Goal: Information Seeking & Learning: Learn about a topic

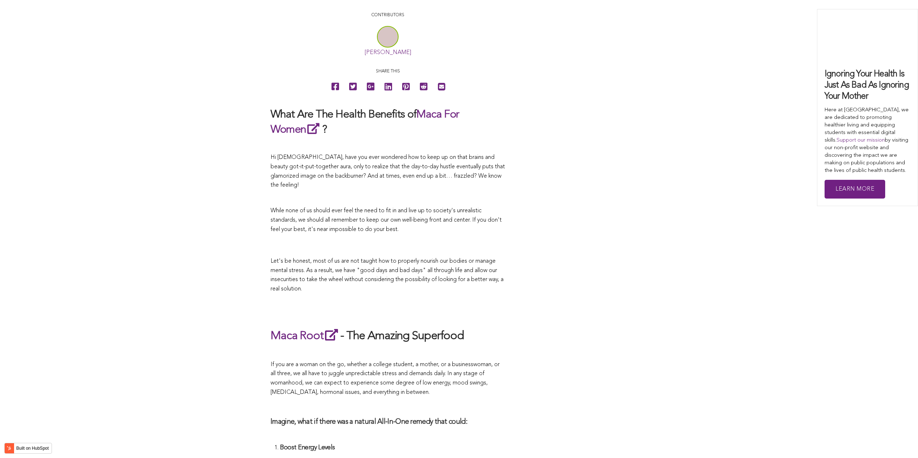
scroll to position [1763, 0]
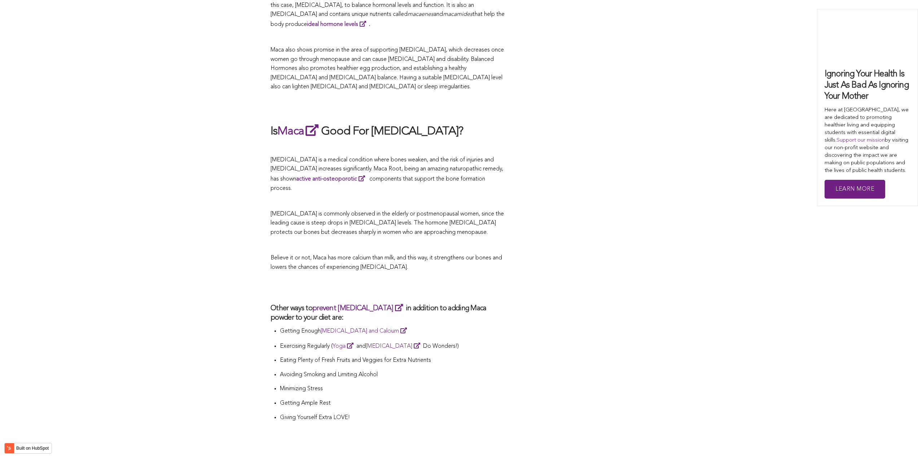
click at [486, 280] on h2 at bounding box center [388, 288] width 234 height 17
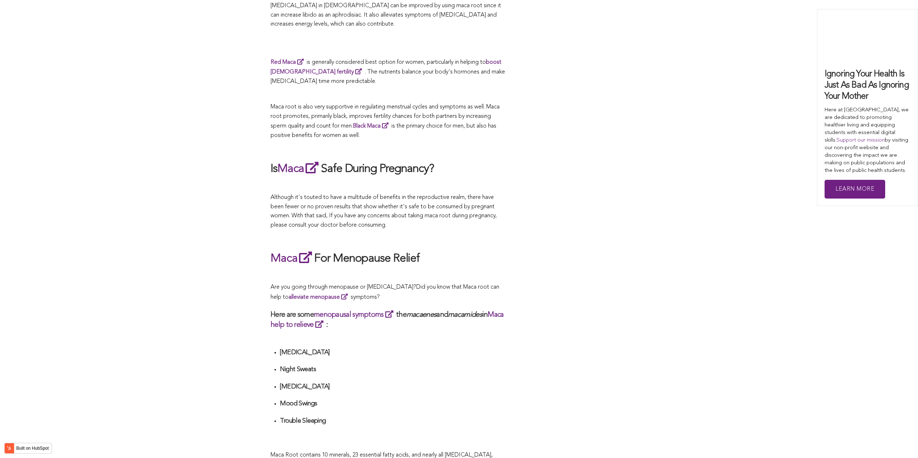
scroll to position [1700, 0]
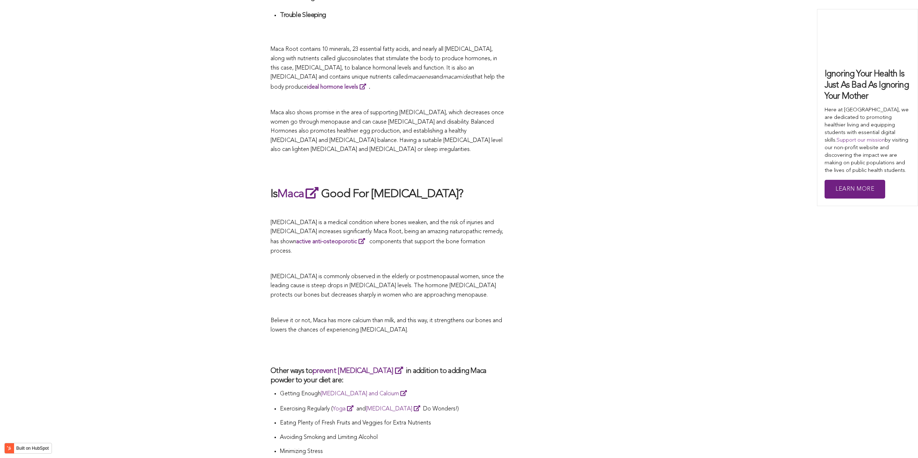
click at [416, 229] on span "[MEDICAL_DATA] is a medical condition where bones weaken, and the risk of injur…" at bounding box center [387, 237] width 233 height 34
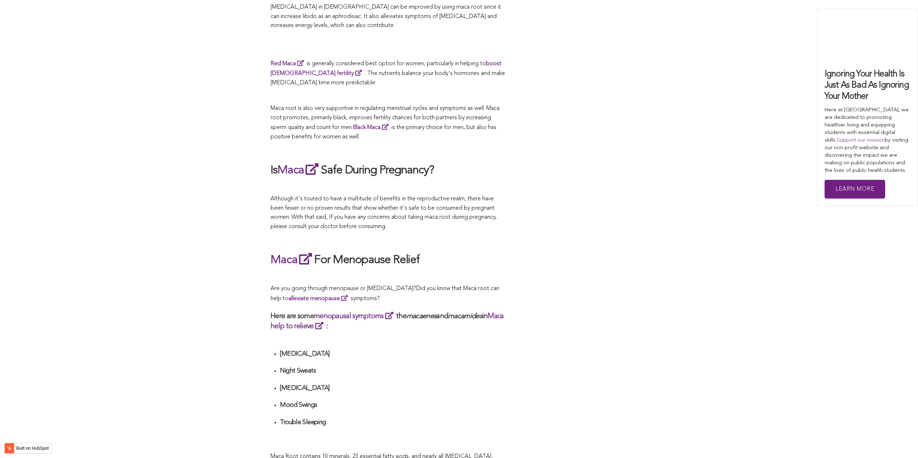
click at [429, 236] on p at bounding box center [388, 240] width 234 height 9
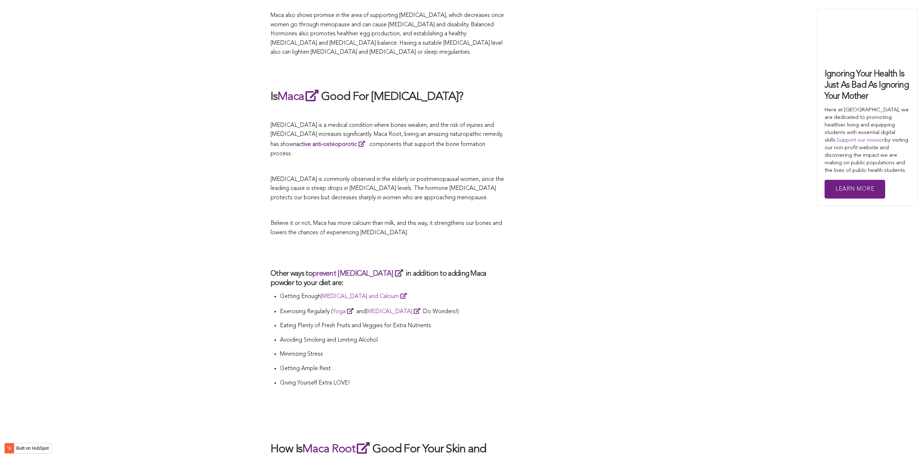
scroll to position [1834, 0]
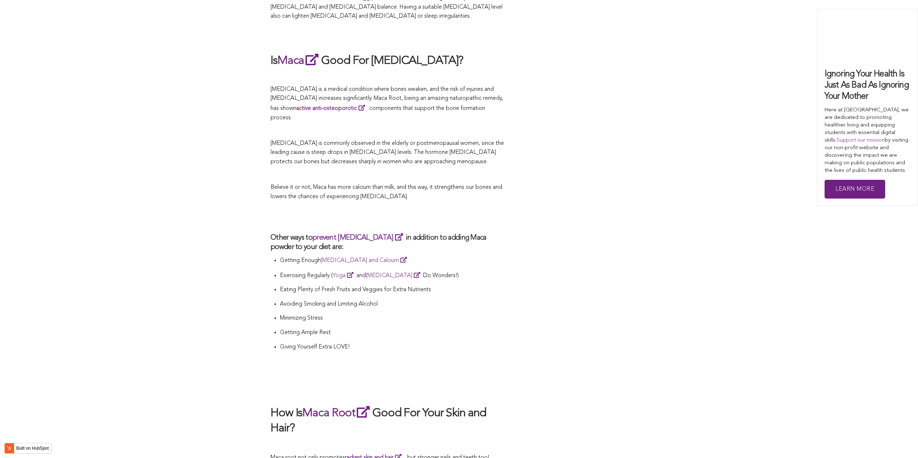
click at [434, 126] on p at bounding box center [388, 130] width 234 height 9
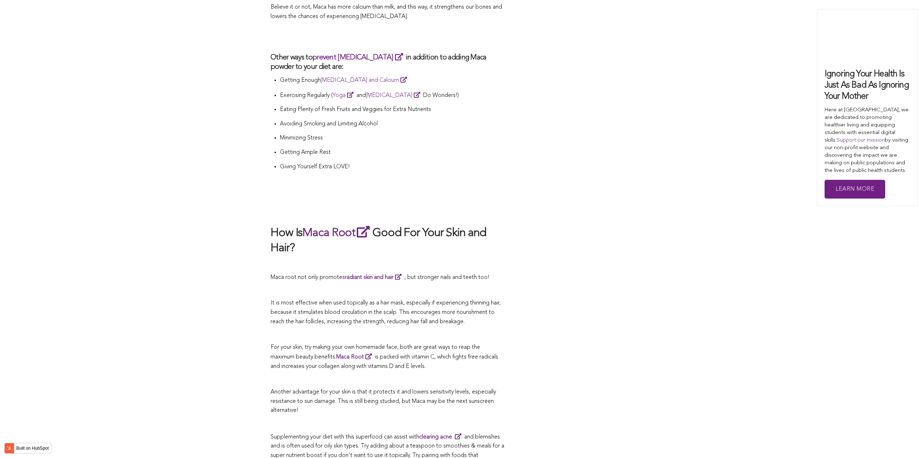
scroll to position [2086, 0]
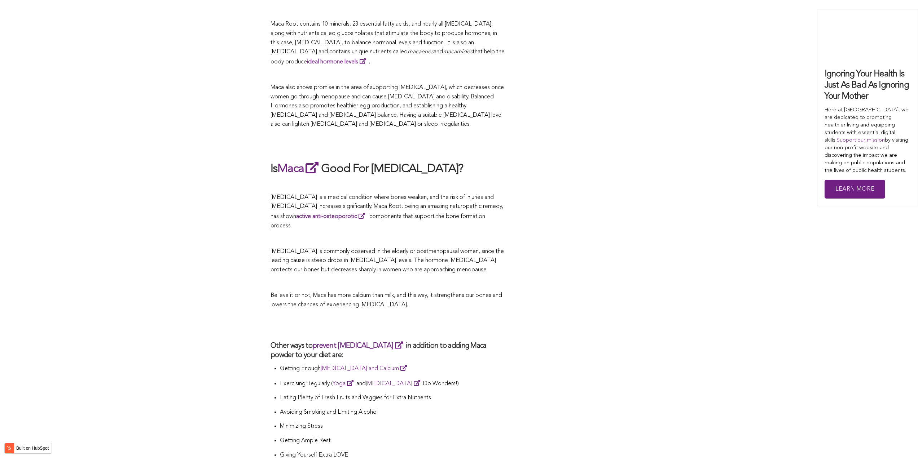
scroll to position [2027, 0]
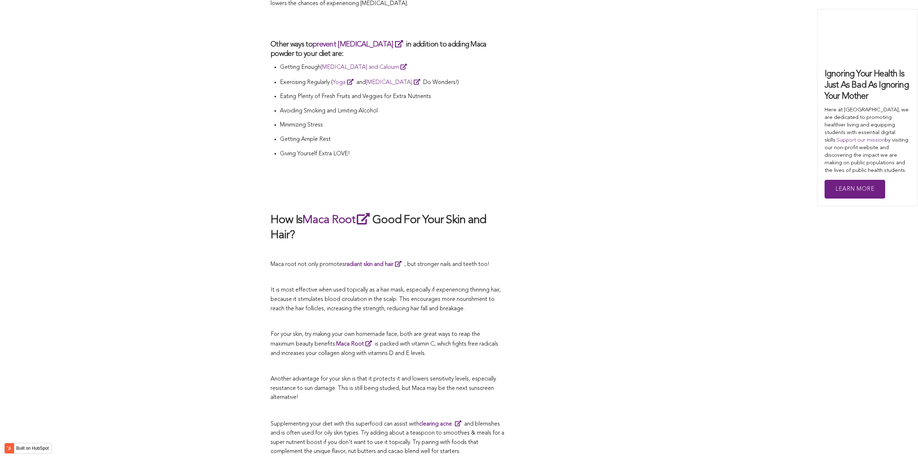
click at [454, 247] on p at bounding box center [388, 251] width 234 height 9
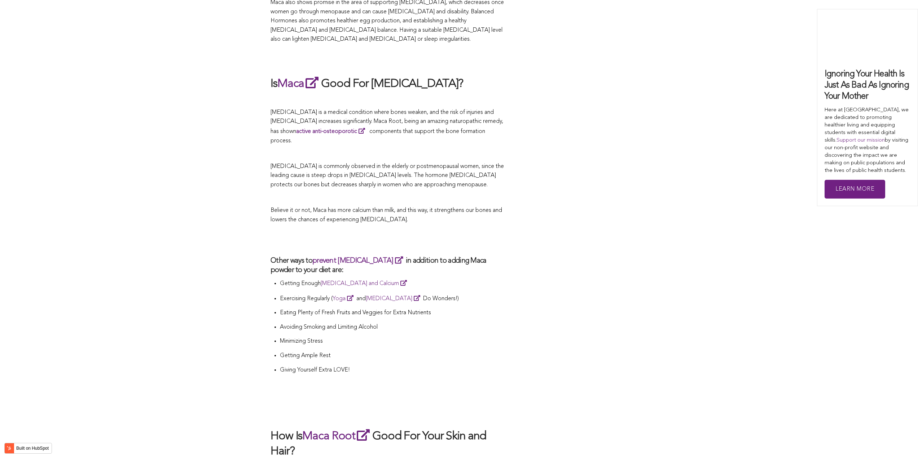
scroll to position [1775, 0]
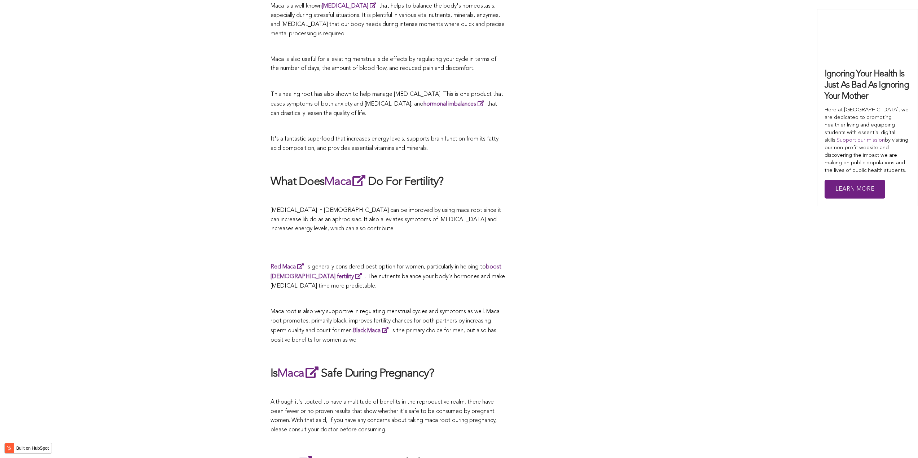
scroll to position [1856, 0]
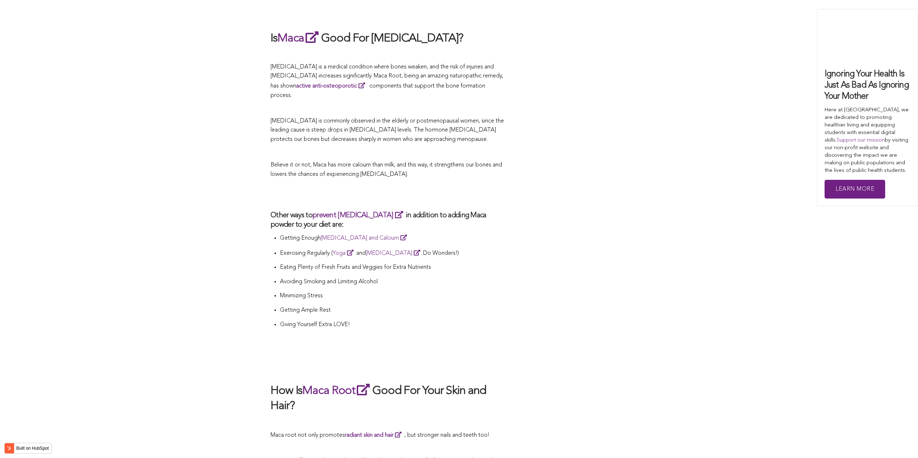
click at [477, 249] on p "Exercising Regularly ( Yoga and [MEDICAL_DATA] Do Wonders!)" at bounding box center [392, 254] width 225 height 10
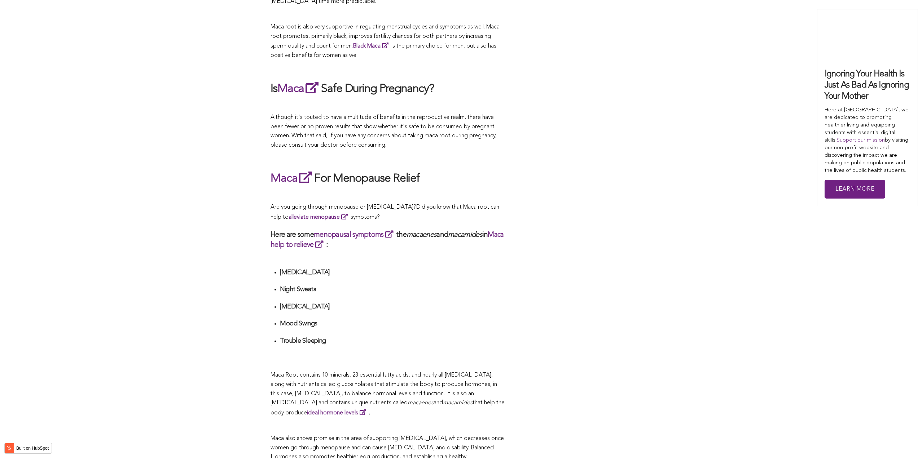
click at [386, 230] on h3 "Here are some menopausal symptoms the macaenes and macamides in Maca help to re…" at bounding box center [388, 240] width 234 height 20
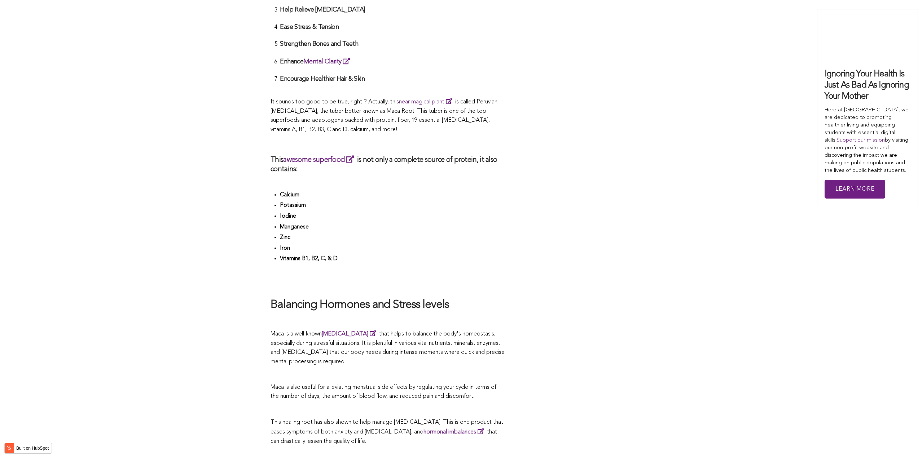
scroll to position [1656, 0]
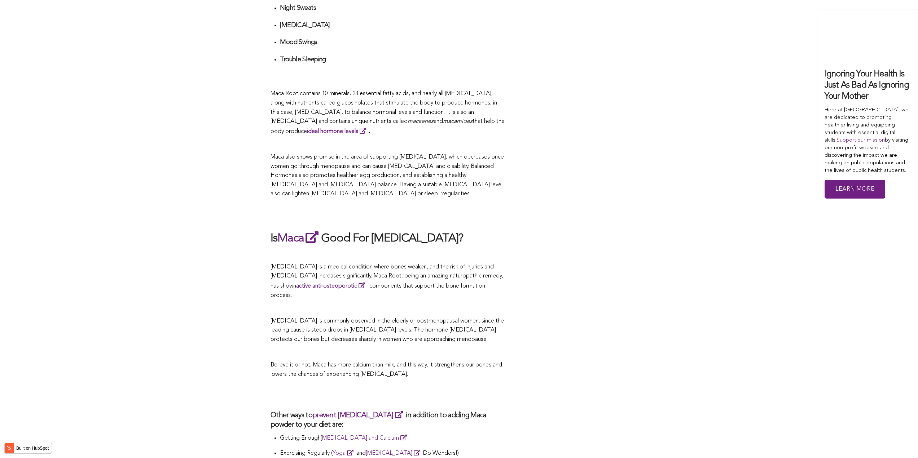
click at [391, 230] on h2 "Is Maca Good For [MEDICAL_DATA]?" at bounding box center [388, 238] width 234 height 17
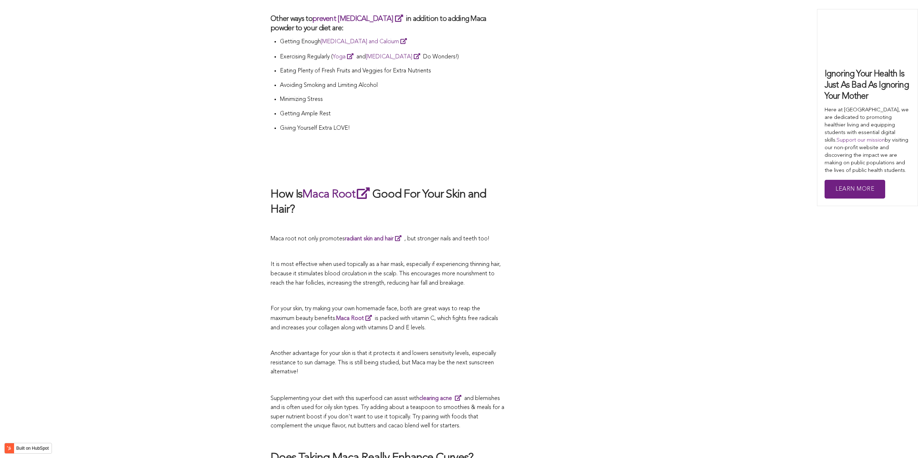
scroll to position [1149, 0]
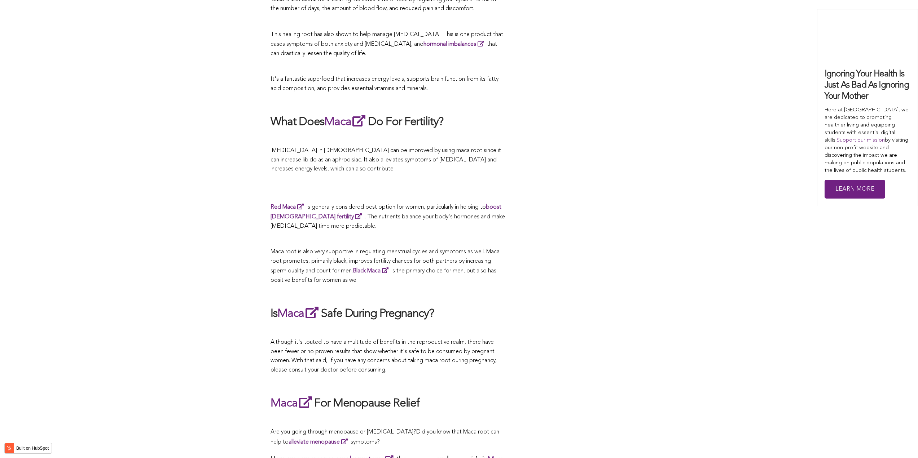
click at [447, 235] on p at bounding box center [388, 239] width 234 height 9
